Goal: Task Accomplishment & Management: Manage account settings

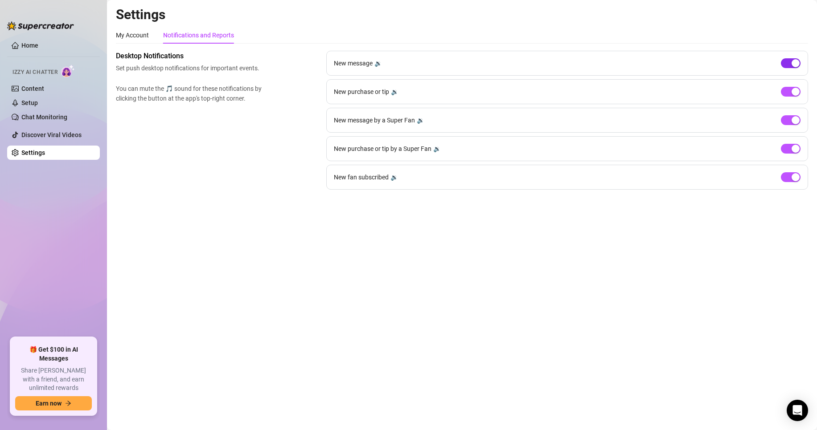
click at [795, 58] on span "button" at bounding box center [791, 63] width 20 height 10
click at [794, 117] on div "button" at bounding box center [795, 120] width 8 height 8
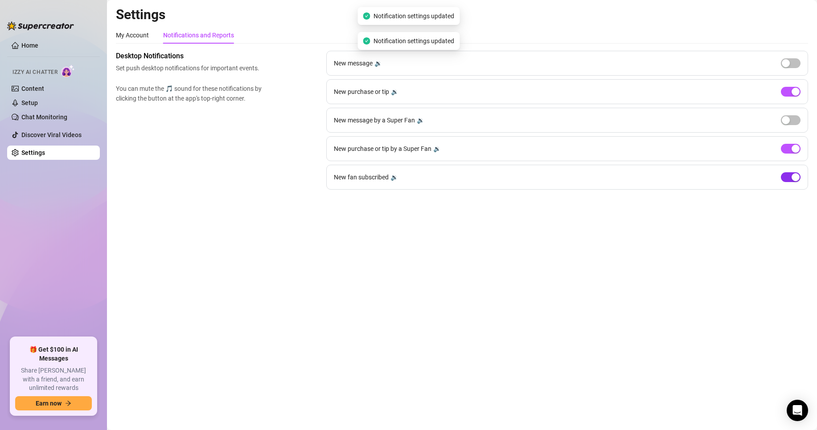
click at [792, 175] on div "button" at bounding box center [795, 177] width 8 height 8
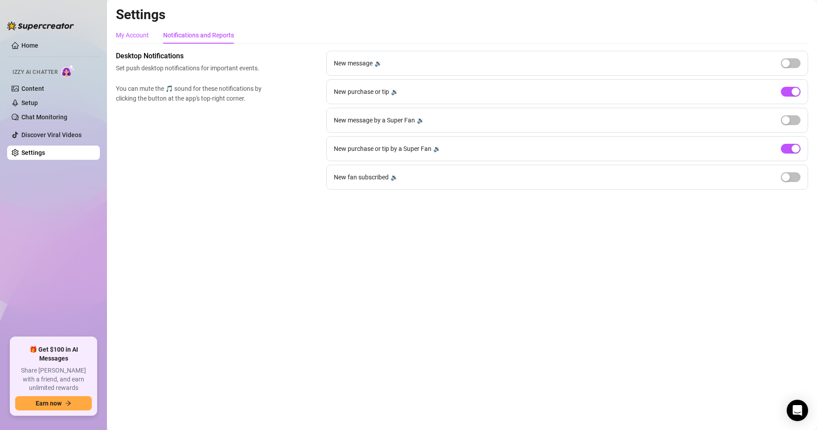
click at [132, 35] on div "My Account" at bounding box center [132, 35] width 33 height 10
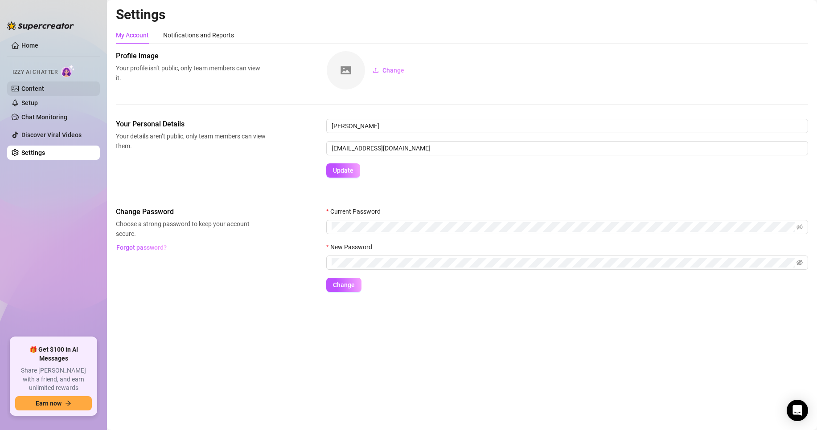
click at [44, 92] on link "Content" at bounding box center [32, 88] width 23 height 7
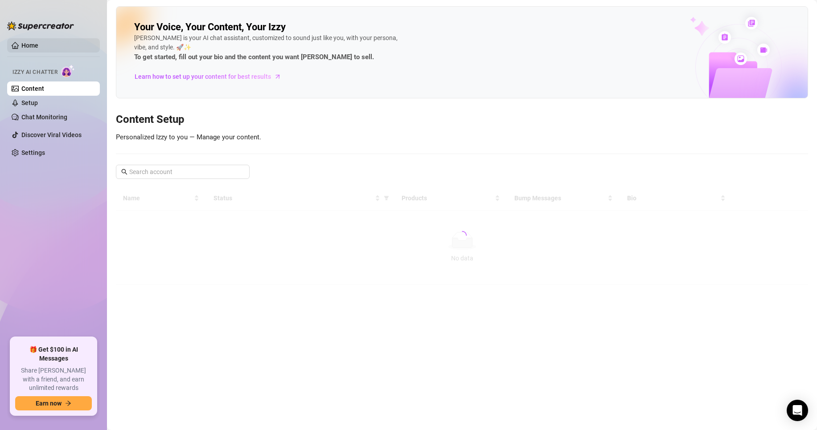
click at [38, 42] on link "Home" at bounding box center [29, 45] width 17 height 7
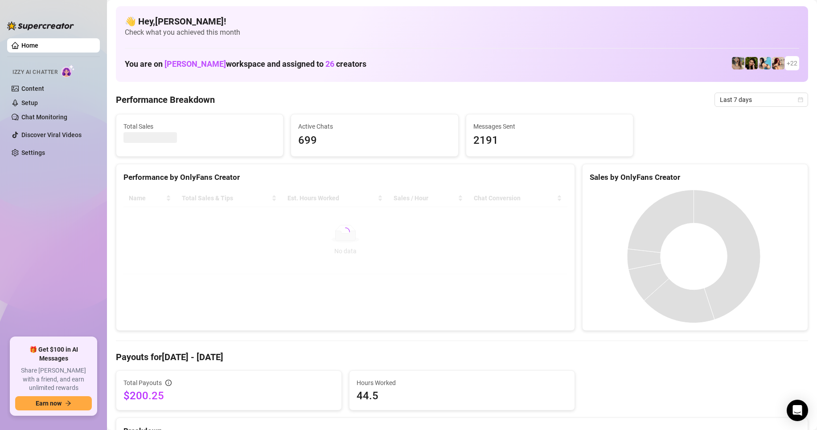
click at [55, 225] on ul "Home Izzy AI Chatter Content Setup Chat Monitoring Discover Viral Videos Settin…" at bounding box center [53, 184] width 93 height 299
